Goal: Information Seeking & Learning: Learn about a topic

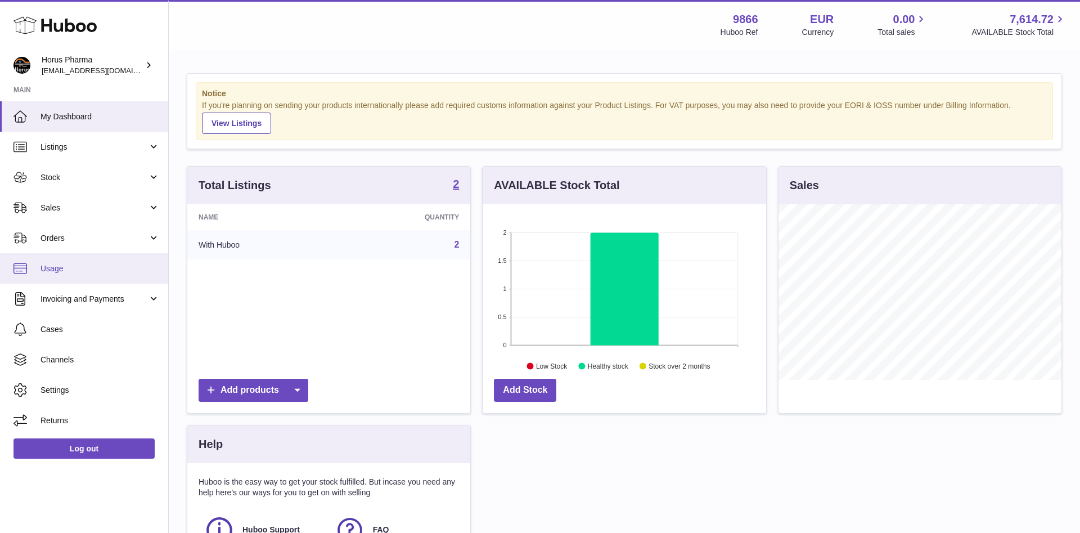
scroll to position [175, 283]
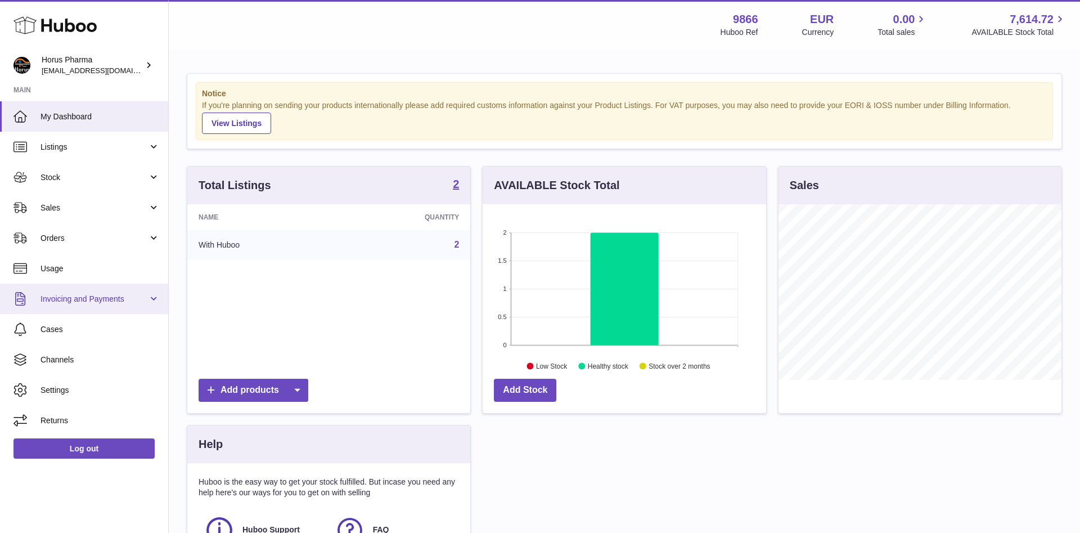
click at [154, 299] on link "Invoicing and Payments" at bounding box center [84, 298] width 168 height 30
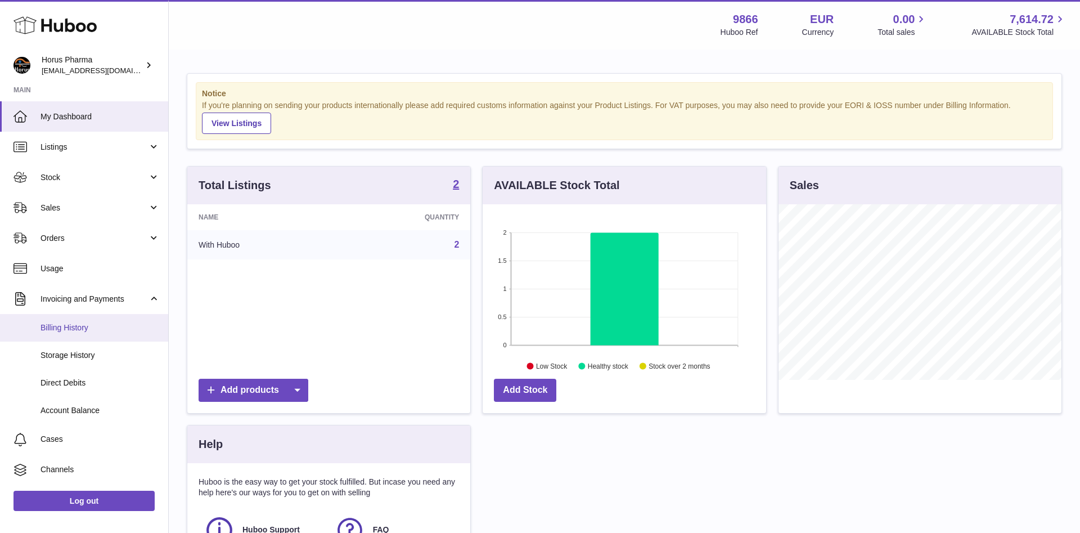
click at [74, 327] on span "Billing History" at bounding box center [99, 327] width 119 height 11
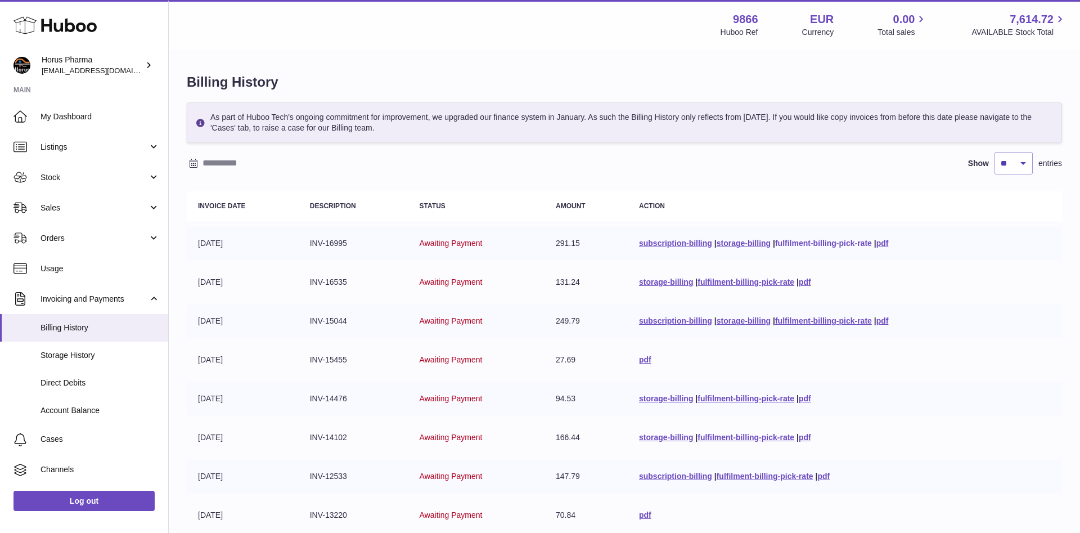
click at [800, 242] on link "fulfilment-billing-pick-rate" at bounding box center [823, 242] width 97 height 9
click at [814, 15] on strong "EUR" at bounding box center [822, 19] width 24 height 15
click at [76, 412] on span "Account Balance" at bounding box center [99, 410] width 119 height 11
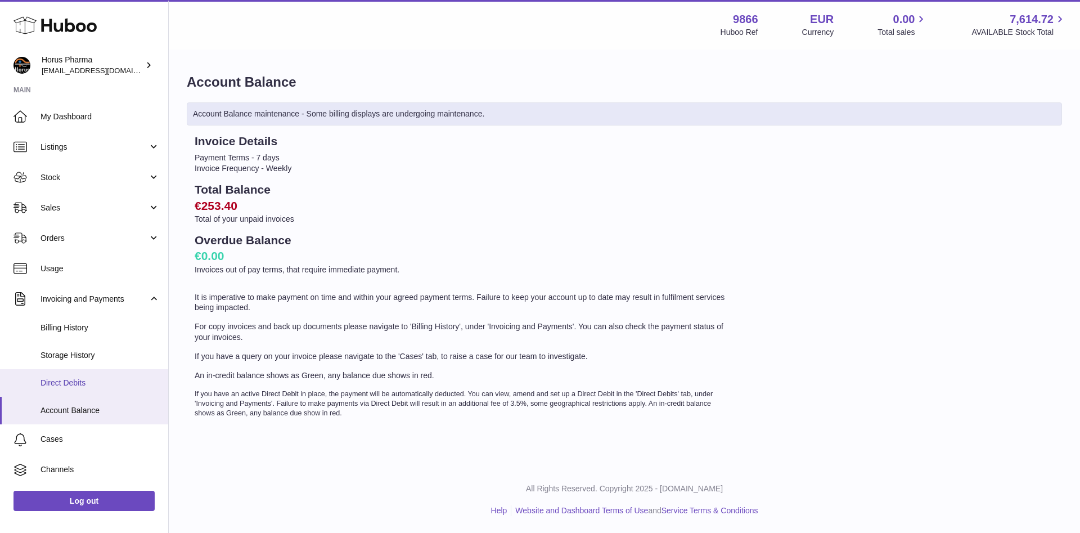
click at [69, 382] on span "Direct Debits" at bounding box center [99, 382] width 119 height 11
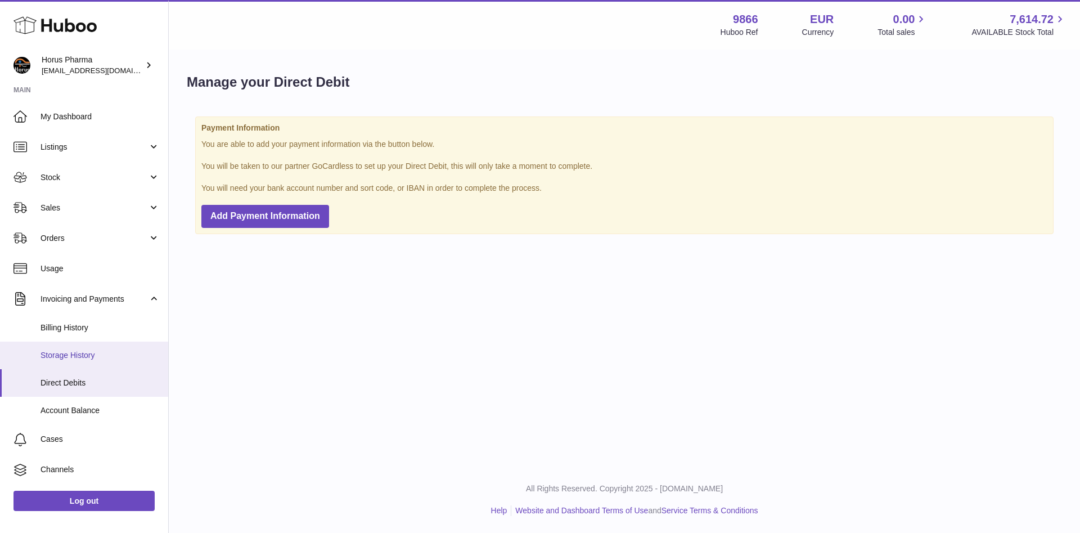
click at [68, 353] on span "Storage History" at bounding box center [99, 355] width 119 height 11
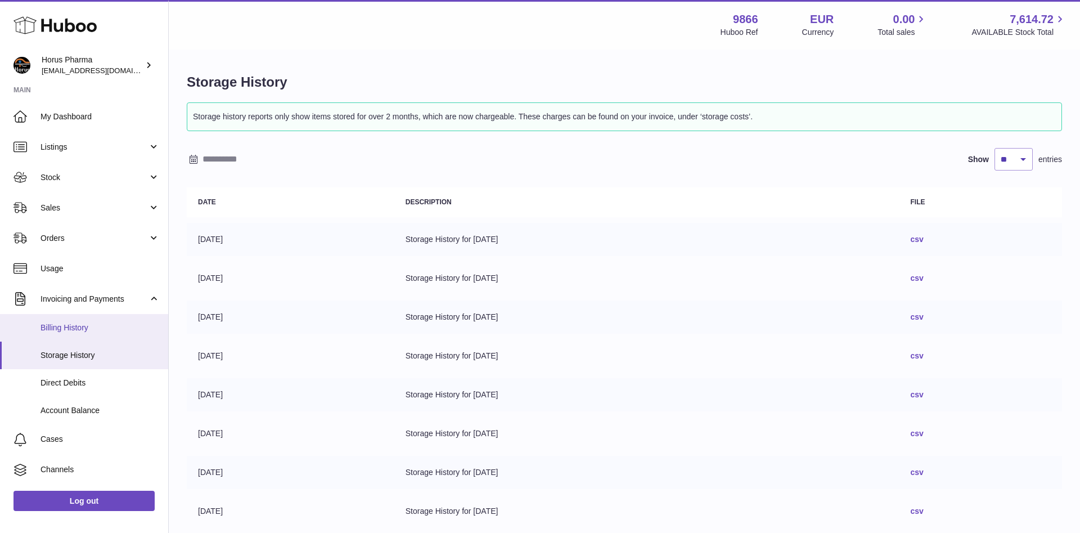
click at [66, 330] on span "Billing History" at bounding box center [99, 327] width 119 height 11
